Goal: Ask a question

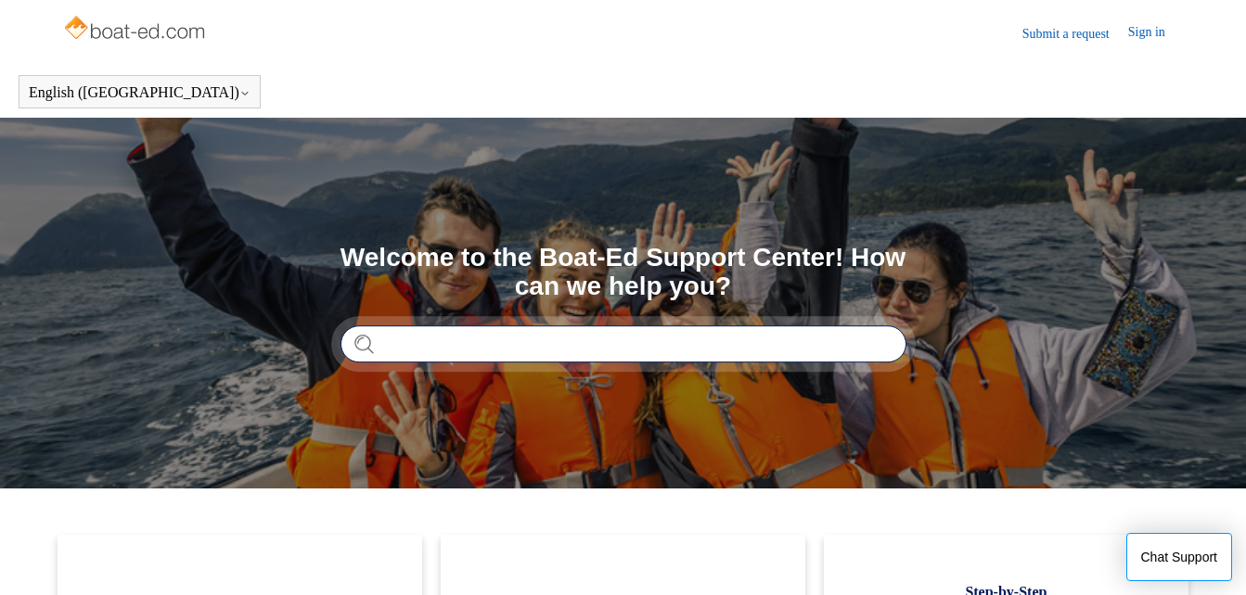
click at [466, 358] on input "Search" at bounding box center [623, 344] width 566 height 37
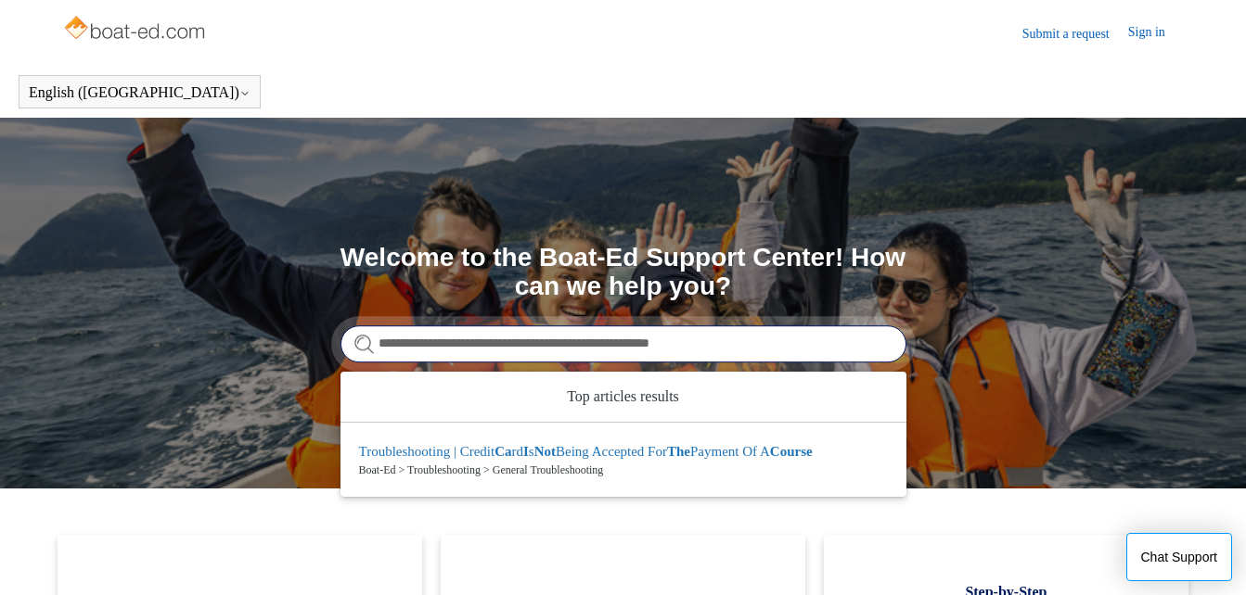
type input "**********"
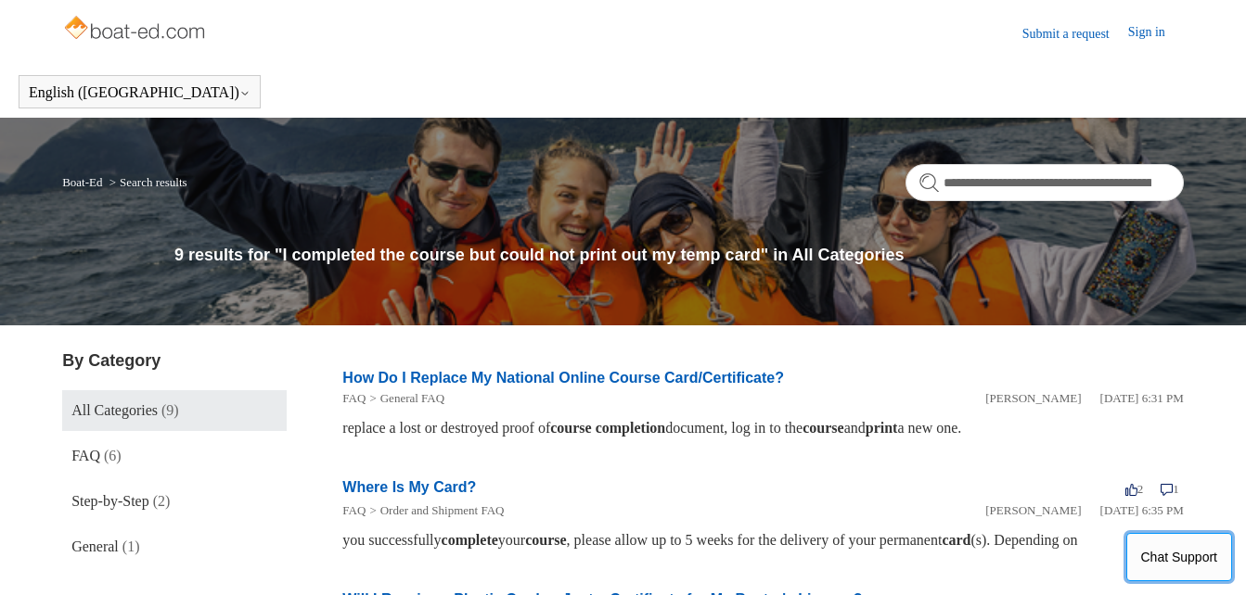
click at [1159, 568] on button "Chat Support" at bounding box center [1179, 557] width 107 height 48
